Goal: Find specific page/section: Find specific page/section

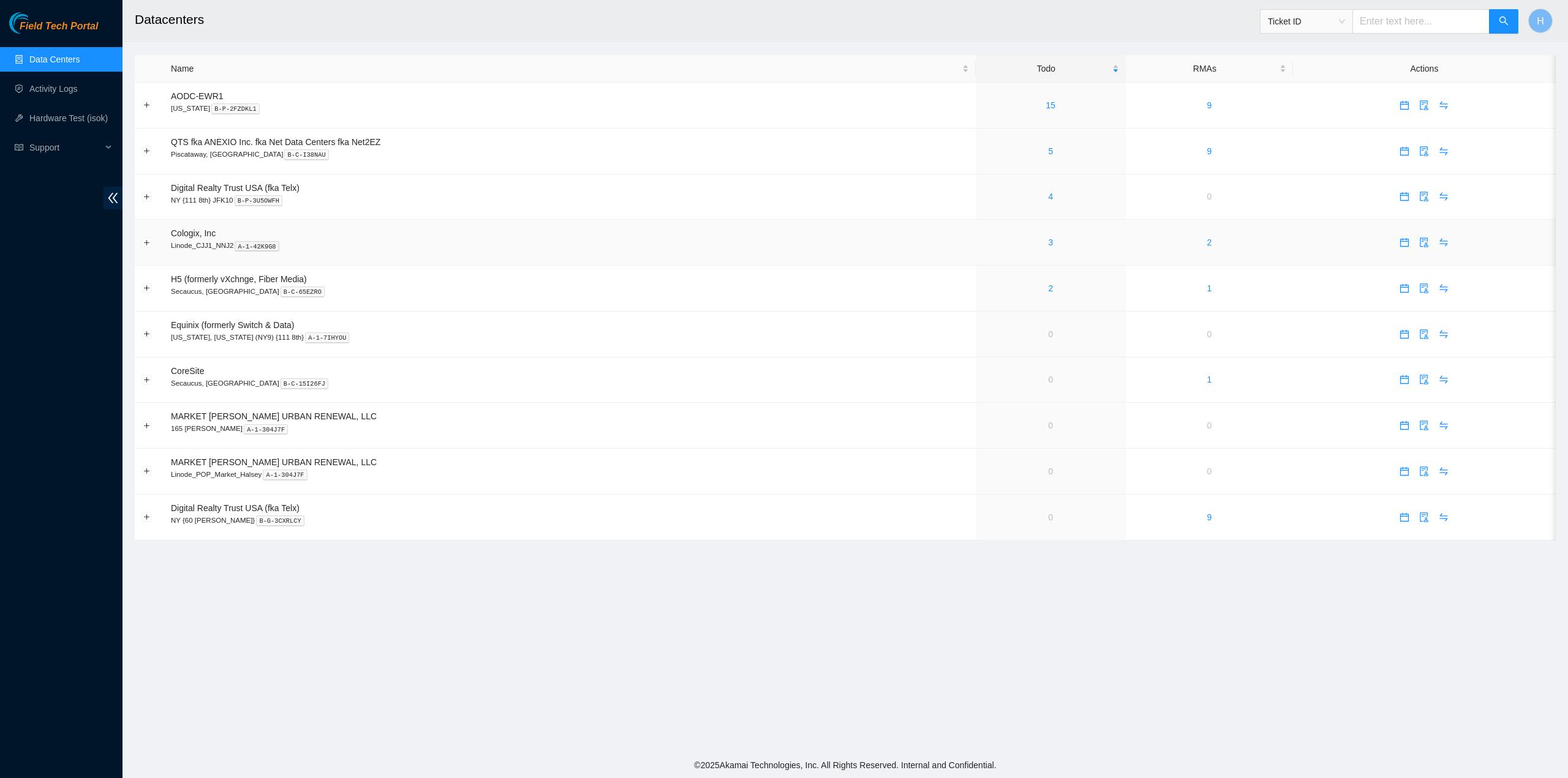
click at [1040, 247] on div "3" at bounding box center [1050, 242] width 137 height 13
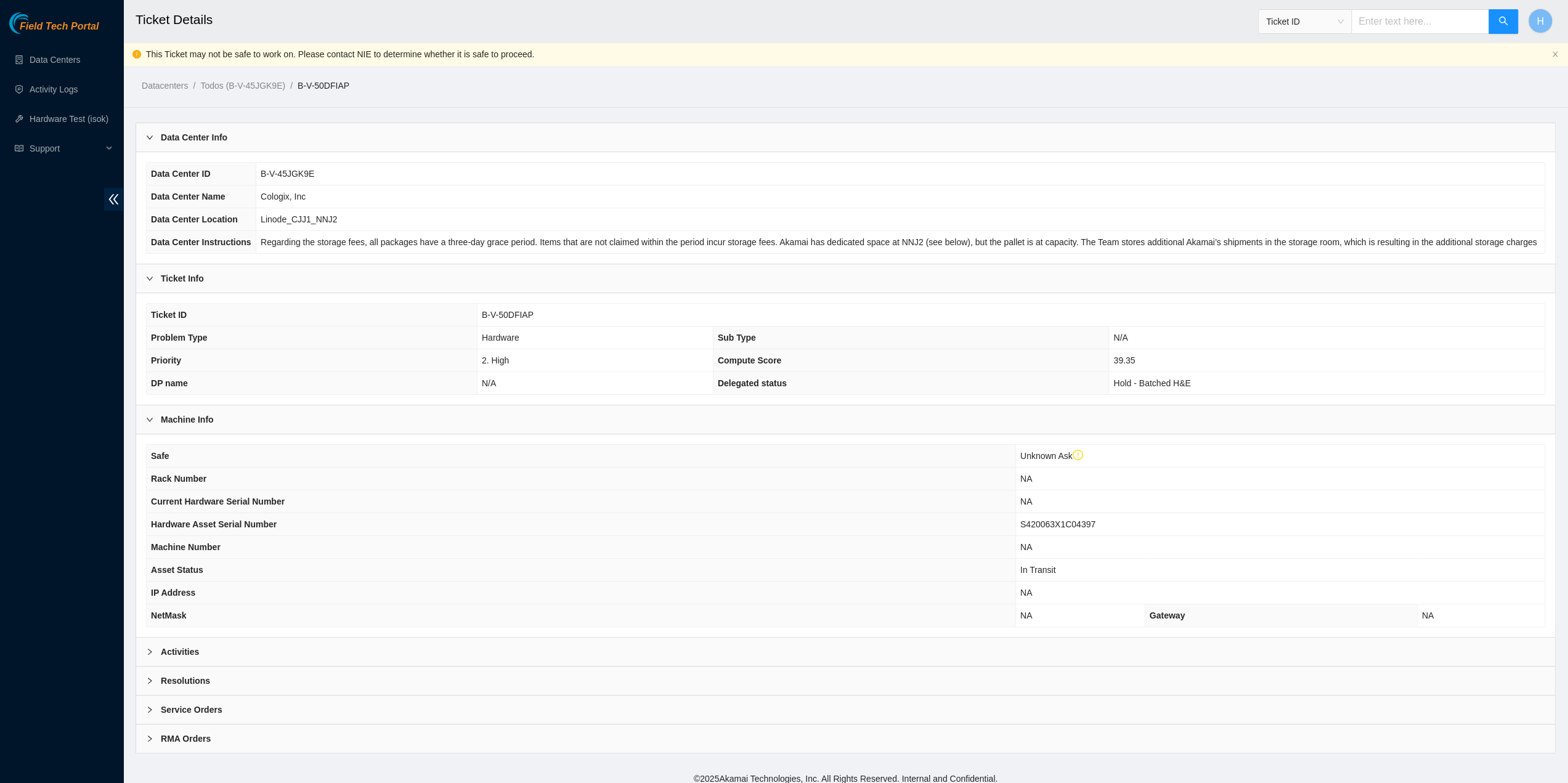
scroll to position [2, 0]
click at [380, 642] on div "Activities" at bounding box center [845, 649] width 1419 height 28
click at [421, 649] on div "Activities" at bounding box center [845, 651] width 1419 height 28
click at [486, 649] on div "Activities" at bounding box center [845, 651] width 1419 height 28
